Goal: Task Accomplishment & Management: Complete application form

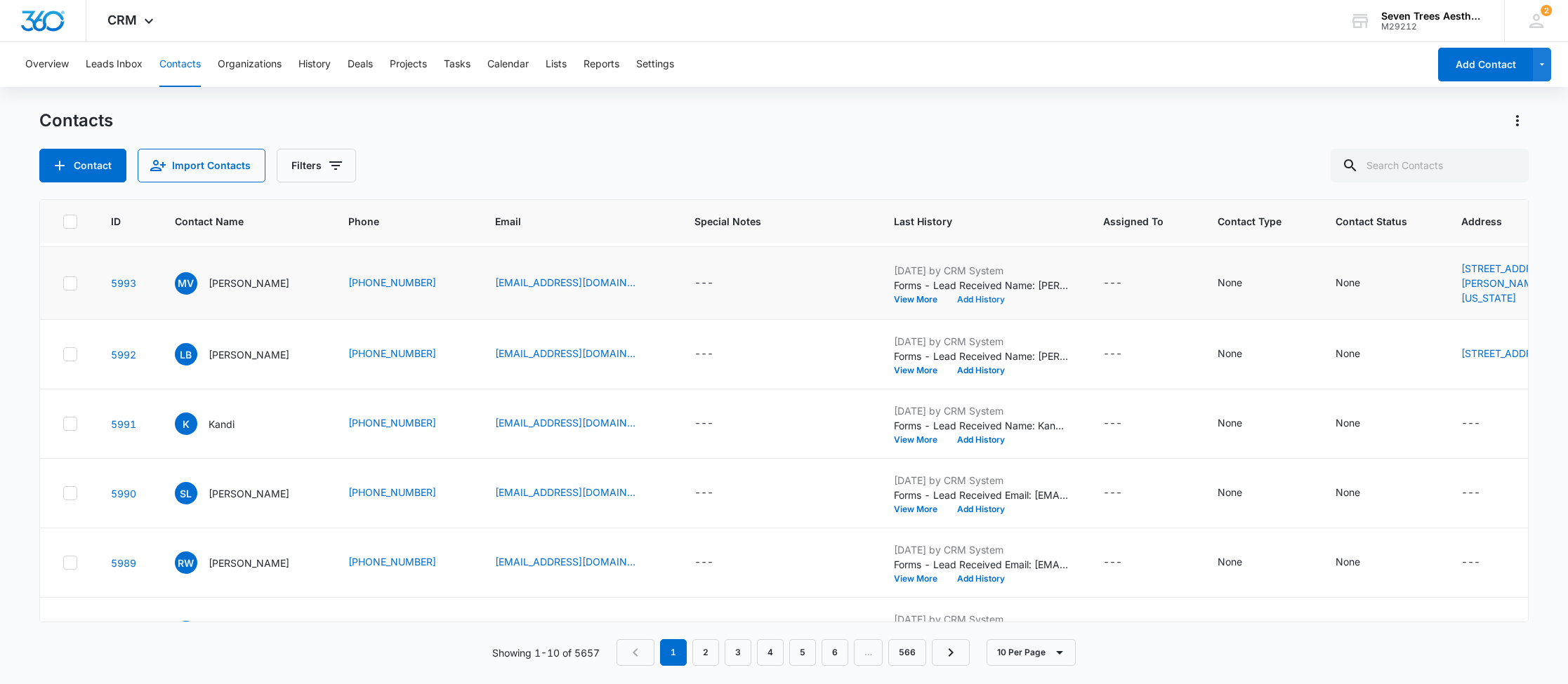
scroll to position [65, 0]
click at [992, 305] on button "Add History" at bounding box center [981, 301] width 68 height 9
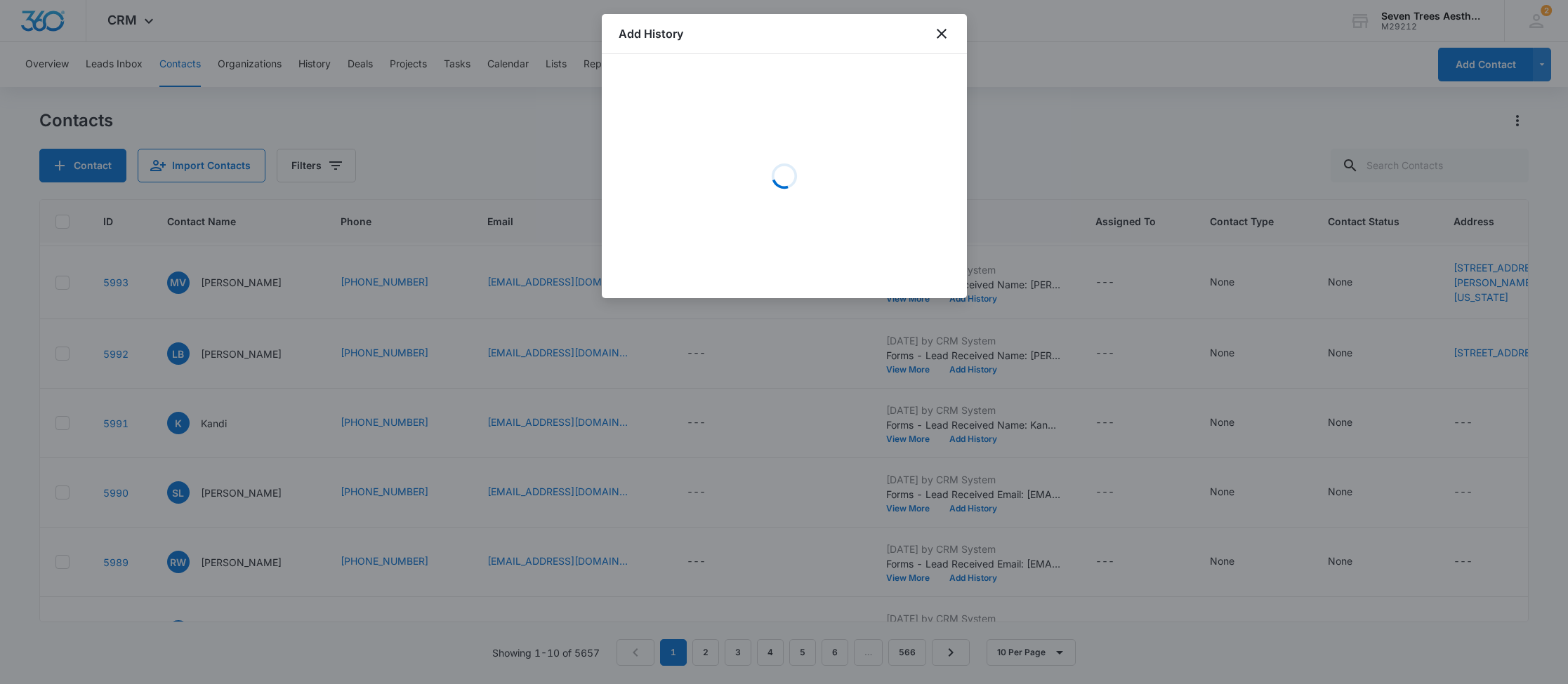
scroll to position [67, 4]
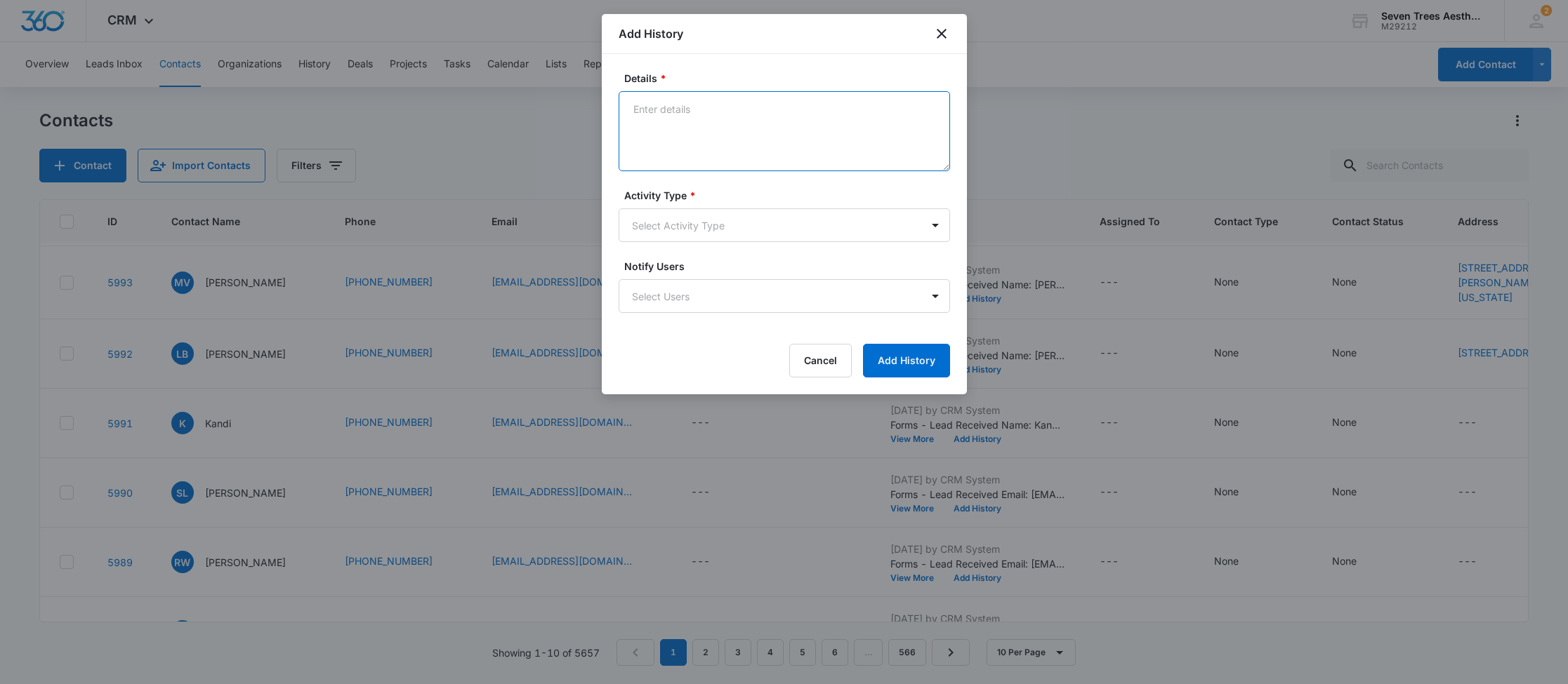
click at [763, 119] on textarea "Details *" at bounding box center [784, 131] width 331 height 80
type textarea "8.22 Resume AM"
click at [702, 194] on label "Activity Type *" at bounding box center [789, 195] width 331 height 15
click at [701, 201] on label "Activity Type *" at bounding box center [789, 195] width 331 height 15
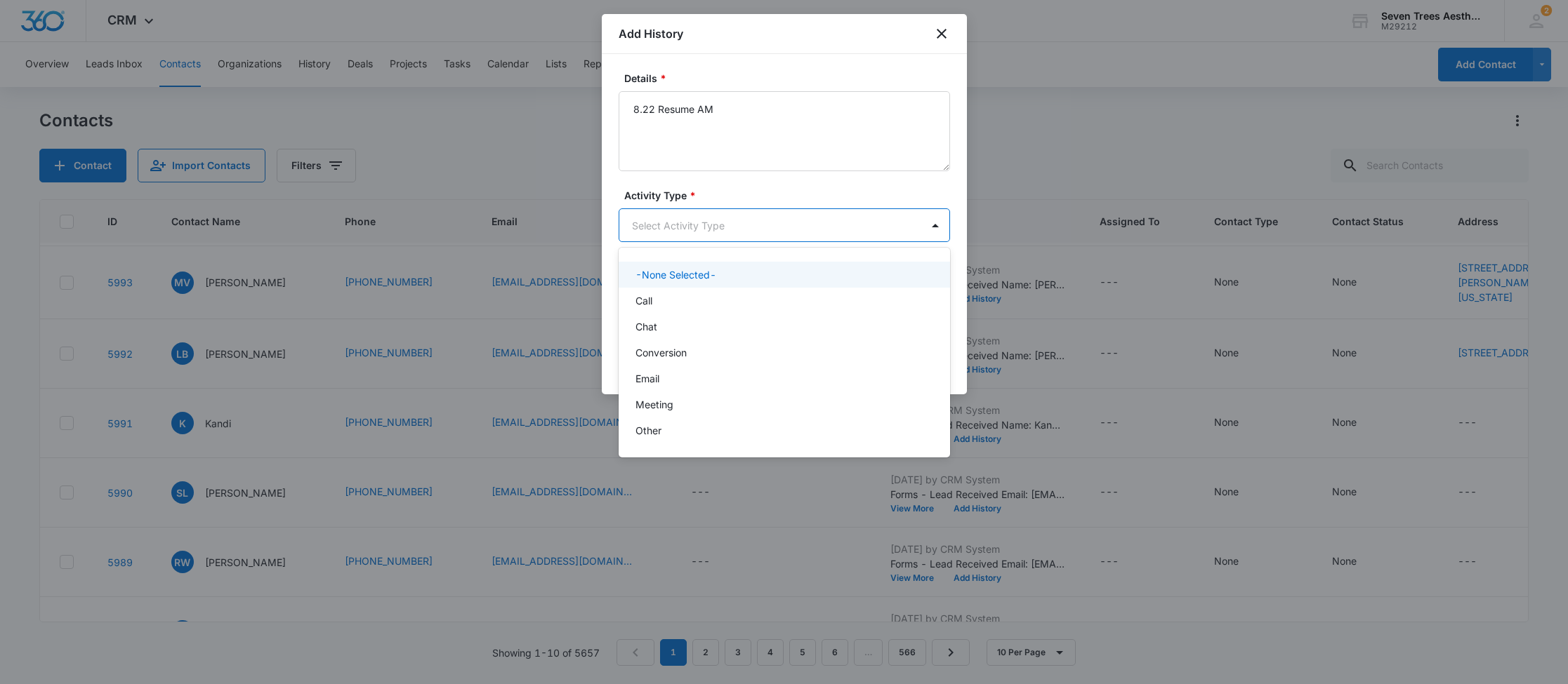
click at [700, 222] on body "CRM Apps Reputation Websites Forms CRM Email Social Shop Payments POS Content A…" at bounding box center [784, 342] width 1568 height 684
click at [680, 305] on div "Call" at bounding box center [782, 300] width 295 height 15
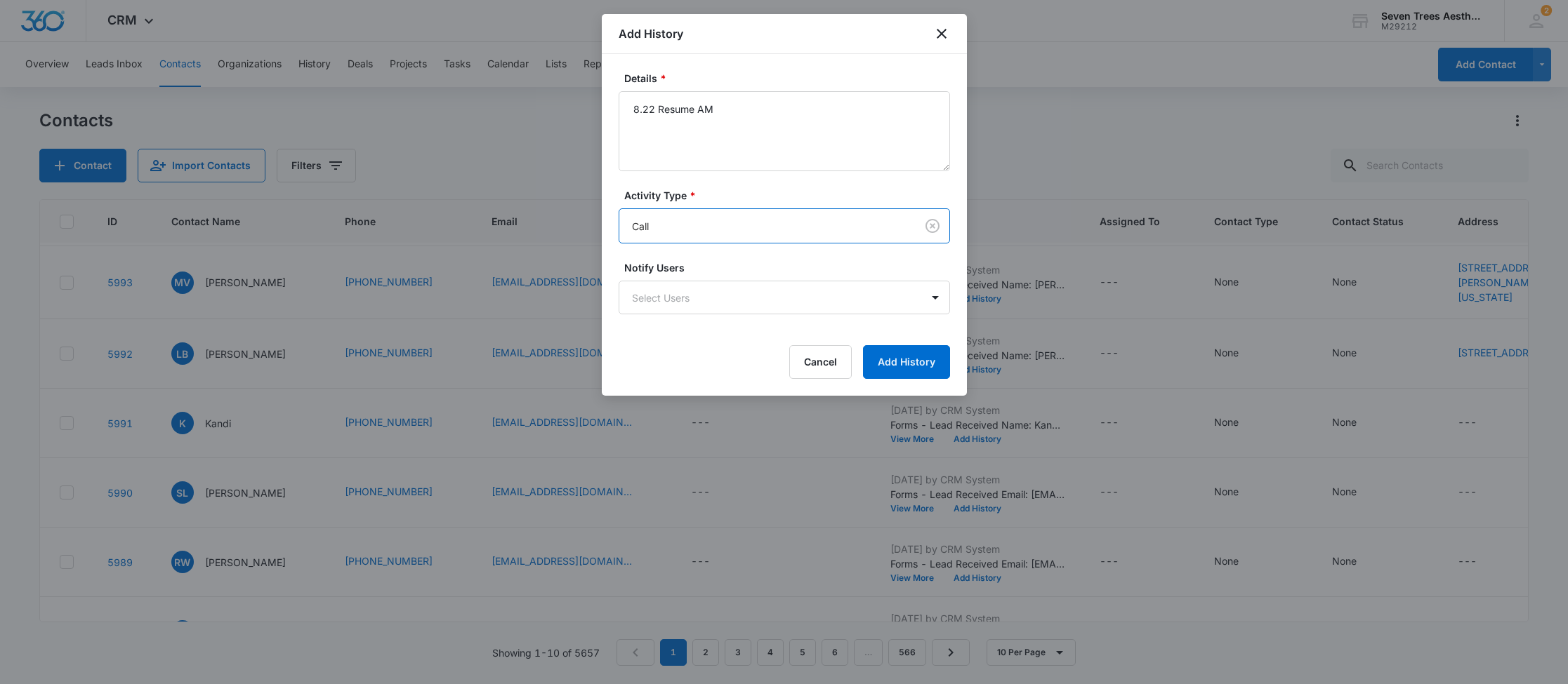
click at [719, 224] on body "CRM Apps Reputation Websites Forms CRM Email Social Shop Payments POS Content A…" at bounding box center [784, 342] width 1568 height 684
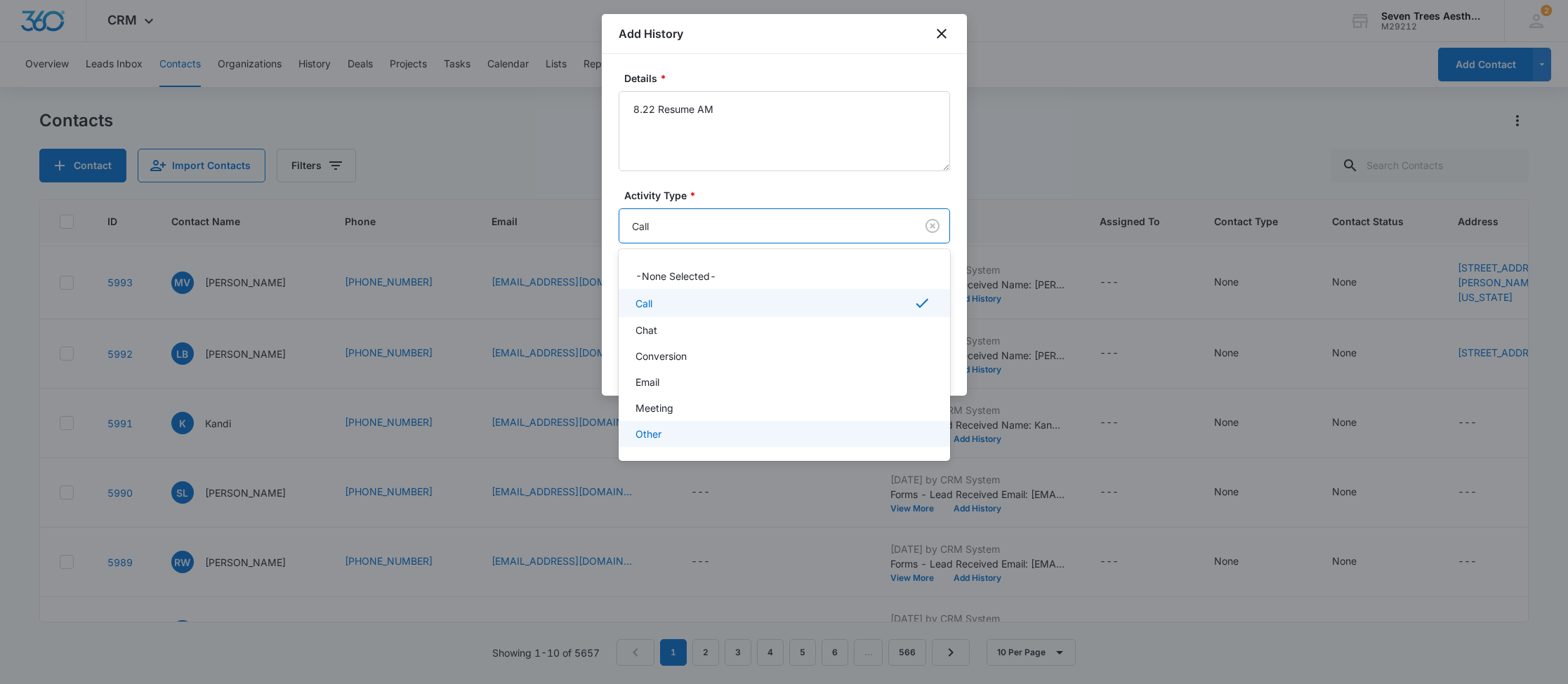
click at [663, 430] on div "Other" at bounding box center [782, 434] width 295 height 15
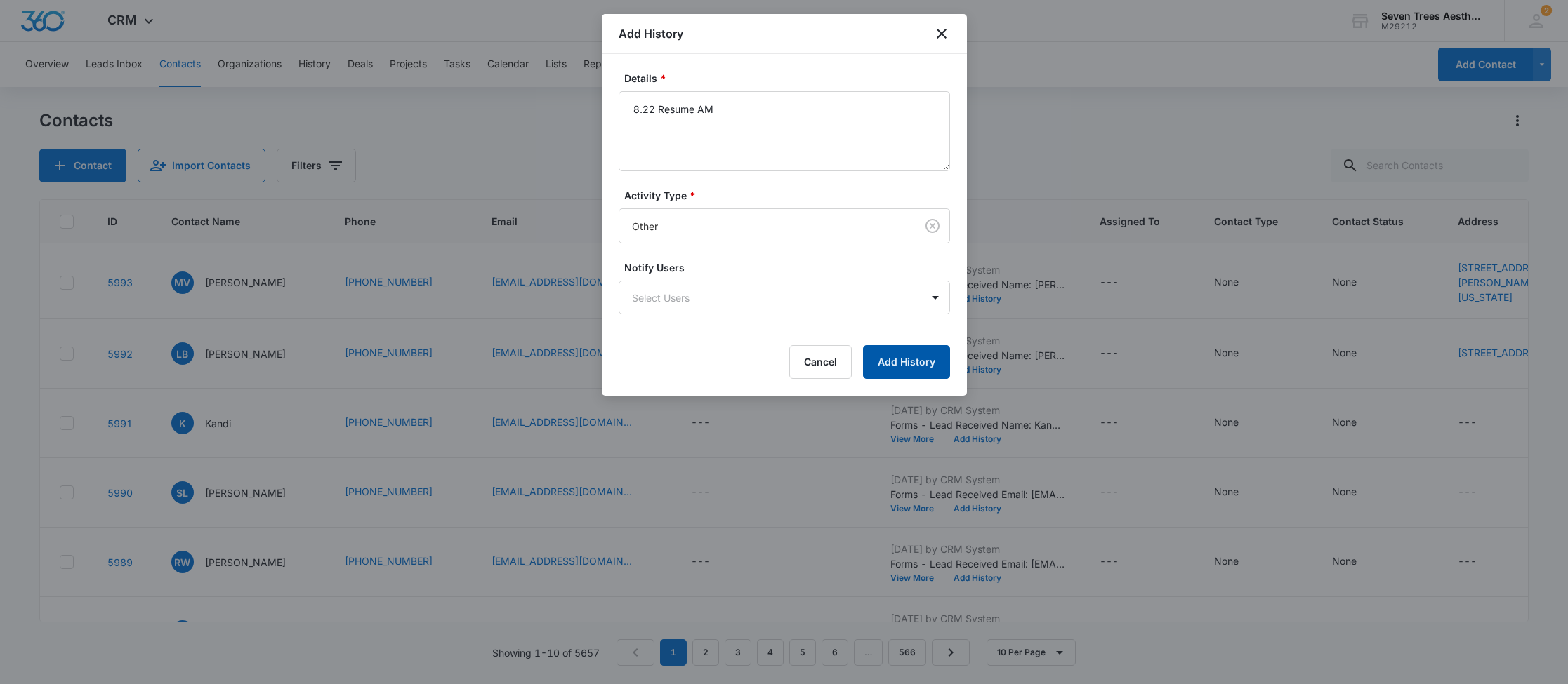
click at [927, 361] on button "Add History" at bounding box center [906, 361] width 87 height 33
